Goal: Navigation & Orientation: Find specific page/section

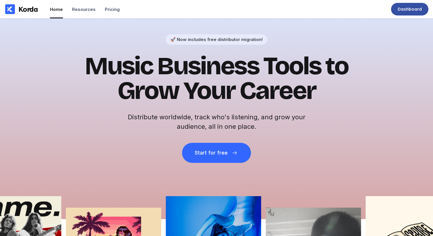
click at [396, 12] on div "Dashboard" at bounding box center [409, 9] width 37 height 13
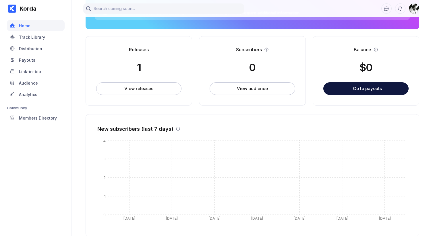
scroll to position [138, 0]
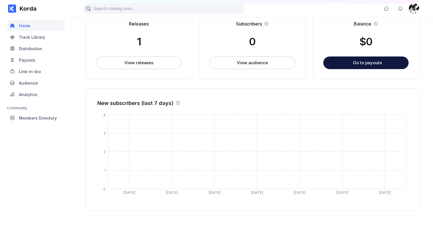
click at [70, 159] on div "Korda Home Track Library Distribution Payouts Link-in-bio Audience Analytics Co…" at bounding box center [36, 118] width 72 height 236
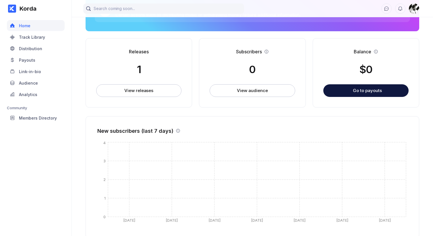
scroll to position [73, 0]
